Goal: Check status: Check status

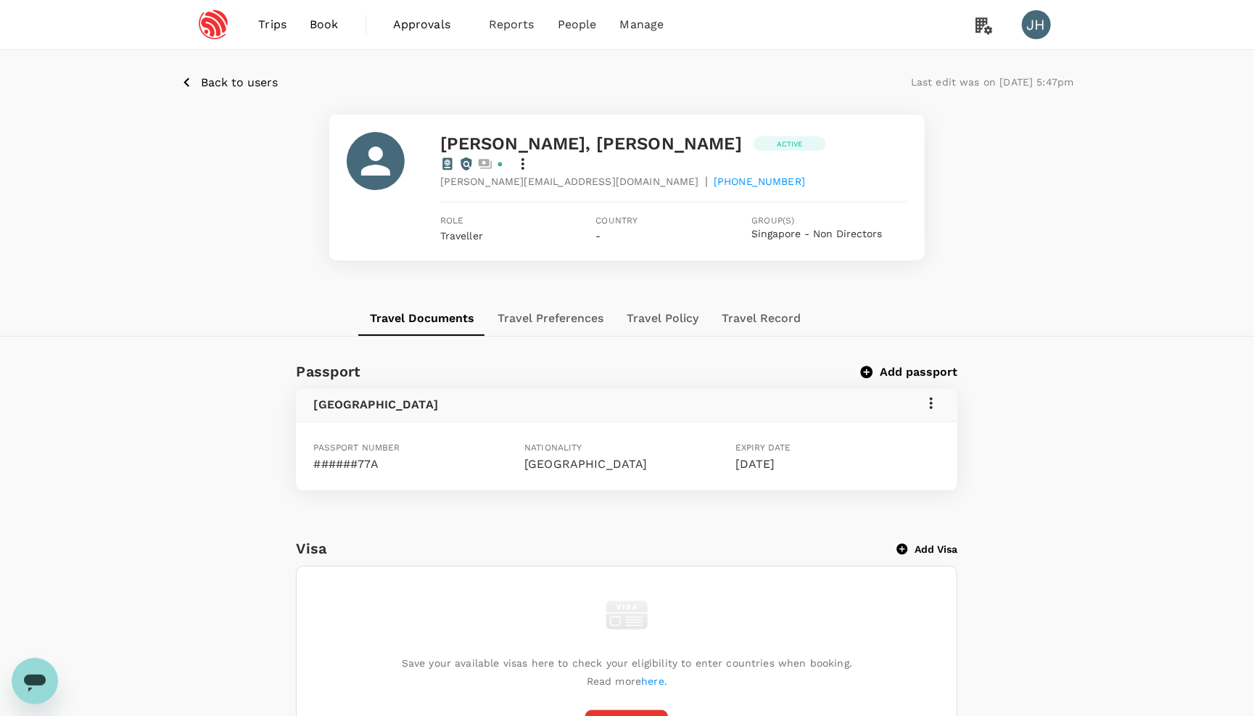
click at [276, 25] on span "Trips" at bounding box center [272, 24] width 28 height 17
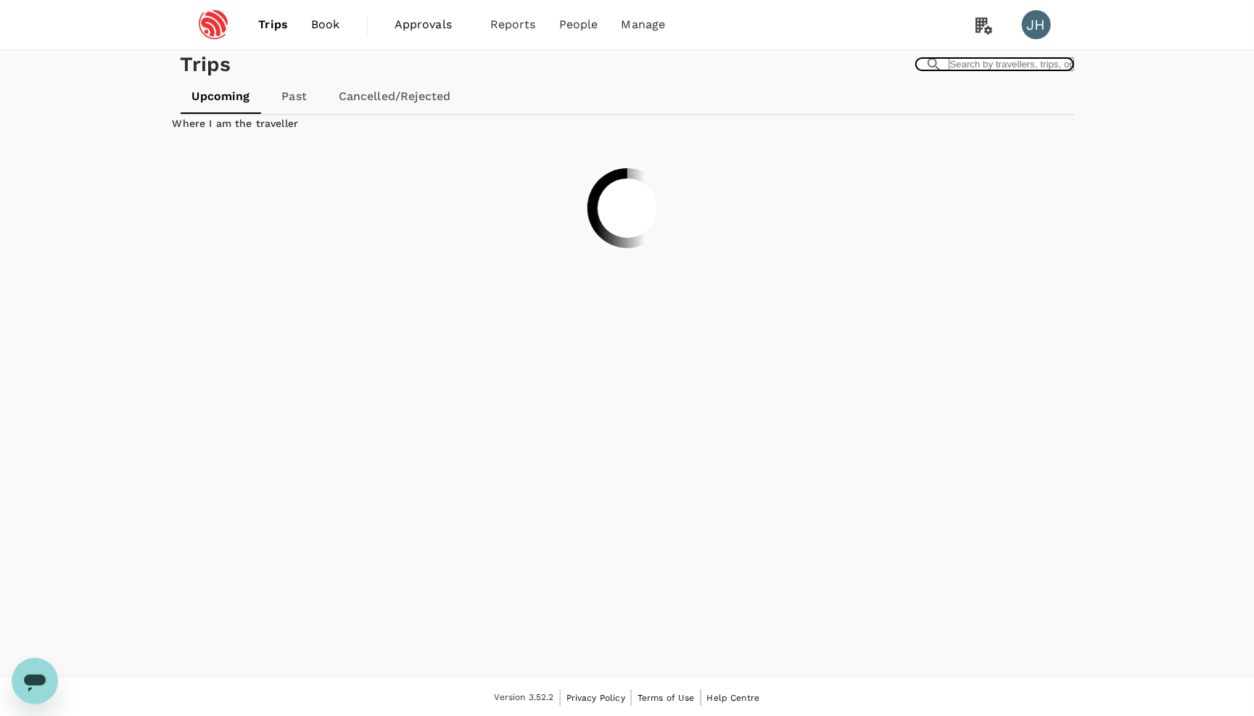
click at [948, 71] on input "text" at bounding box center [1010, 64] width 125 height 14
type input "[PERSON_NAME]"
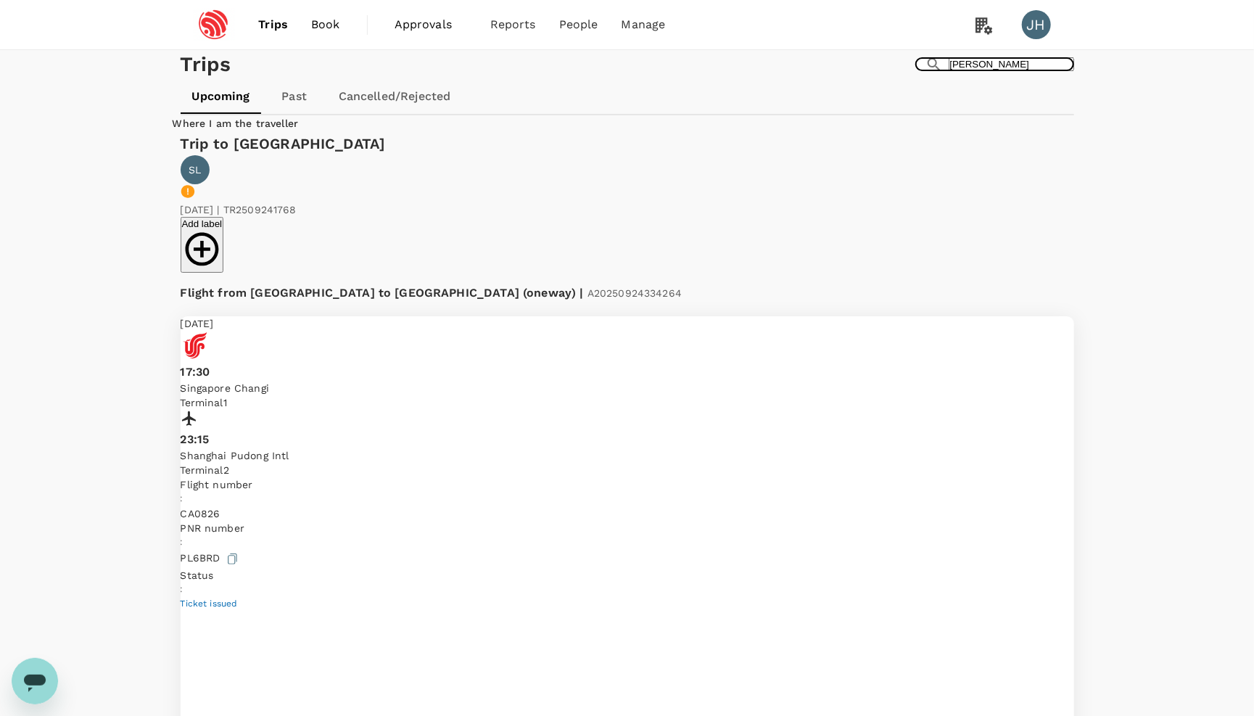
click at [513, 463] on p "Terminal 2" at bounding box center [627, 470] width 893 height 15
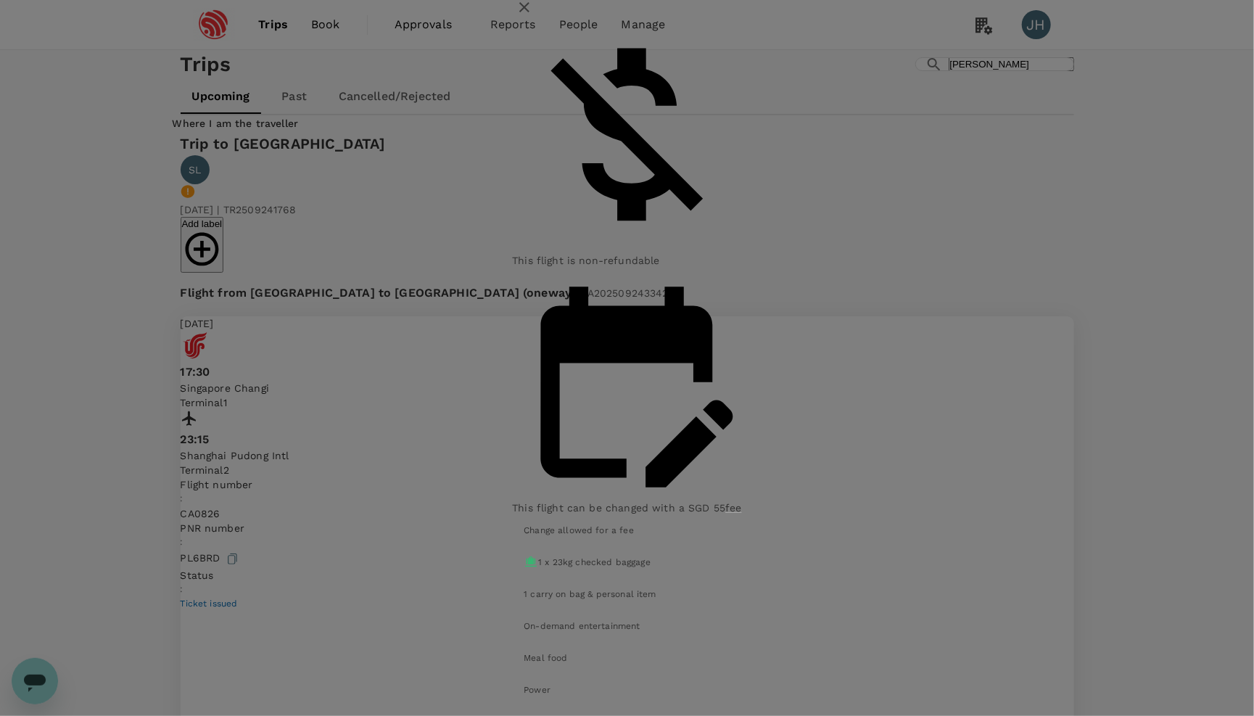
click at [533, 16] on icon "button" at bounding box center [524, 7] width 17 height 17
